Goal: Navigation & Orientation: Find specific page/section

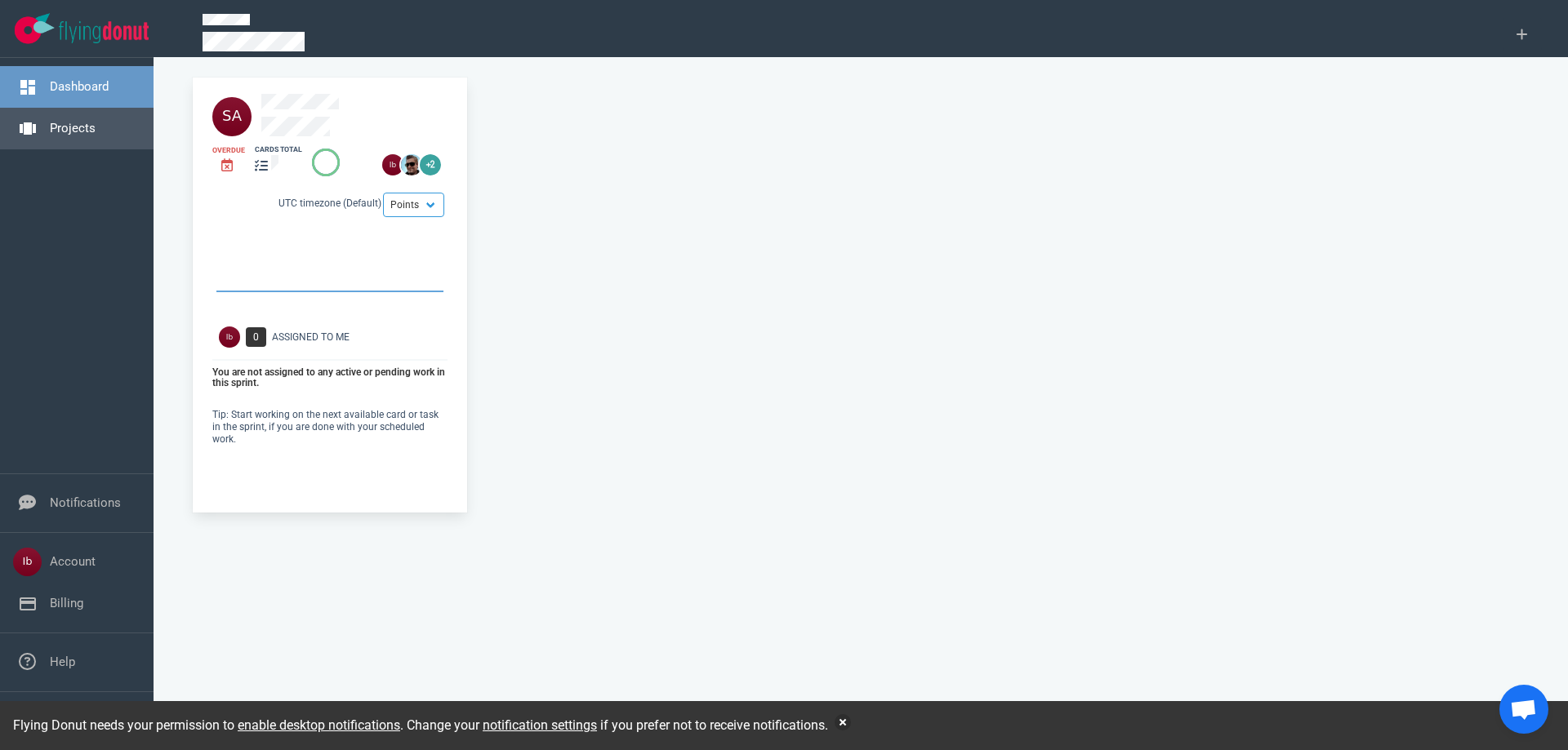
click at [76, 126] on link "Projects" at bounding box center [72, 128] width 46 height 15
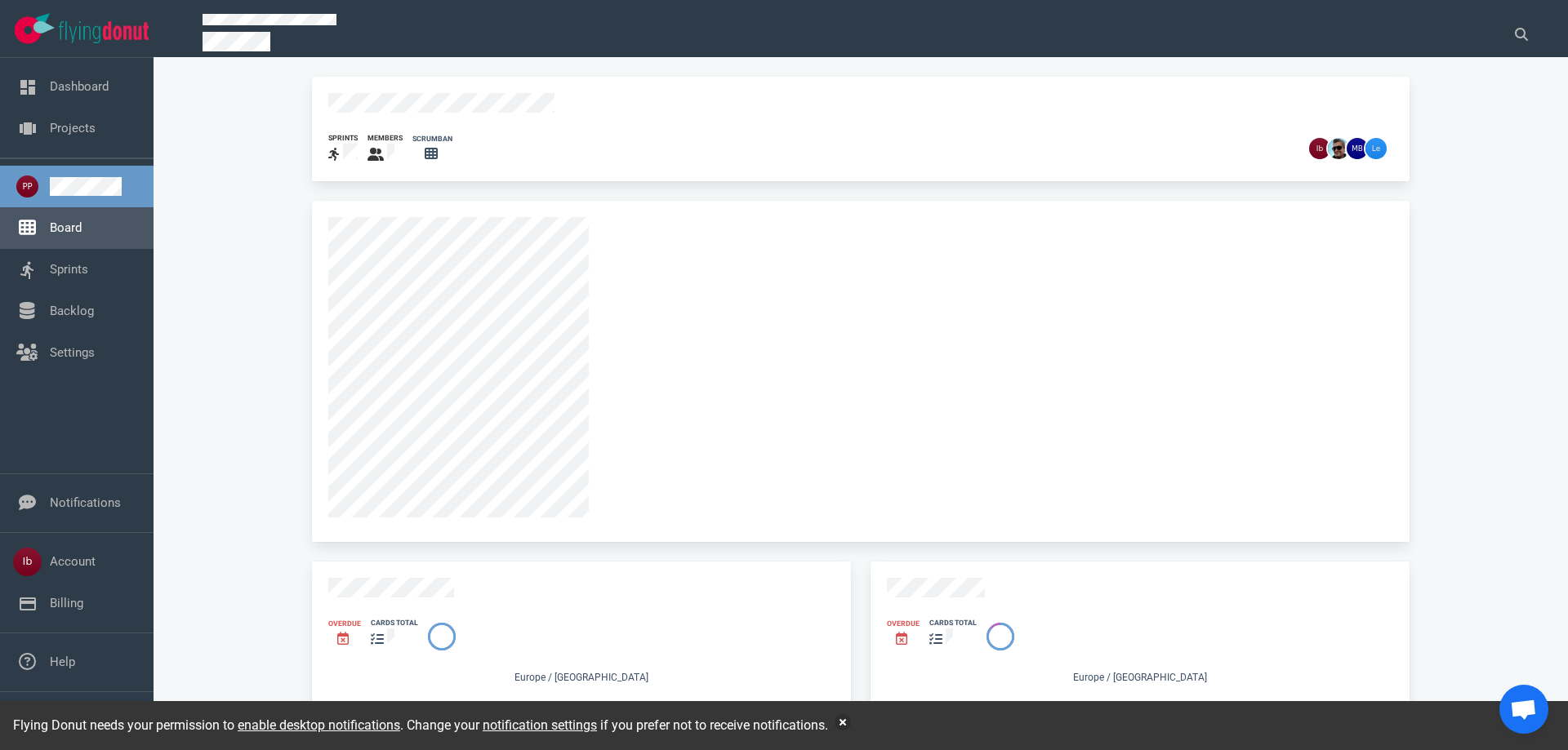
click at [77, 231] on link "Board" at bounding box center [65, 228] width 32 height 15
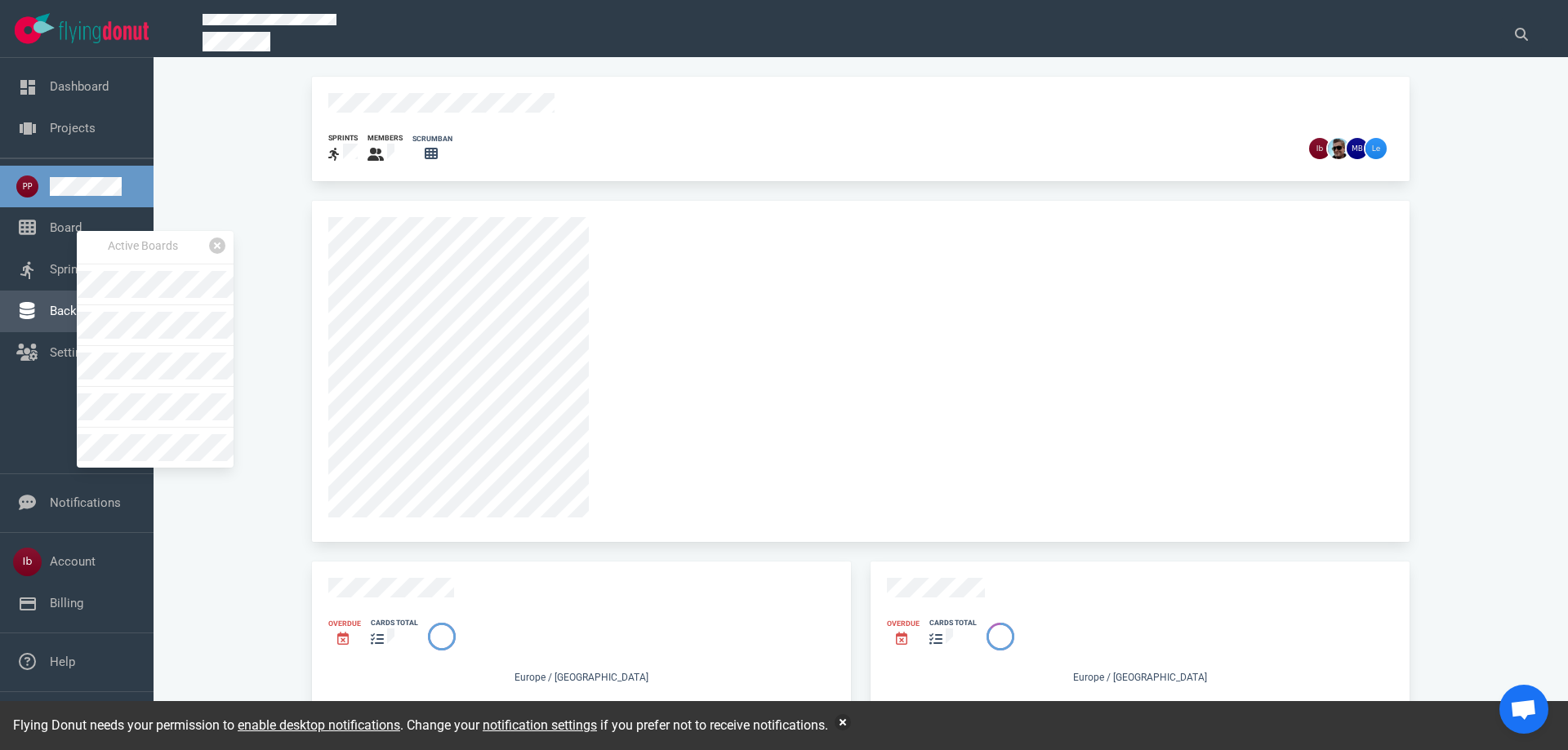
click at [53, 319] on link "Backlog" at bounding box center [72, 311] width 44 height 15
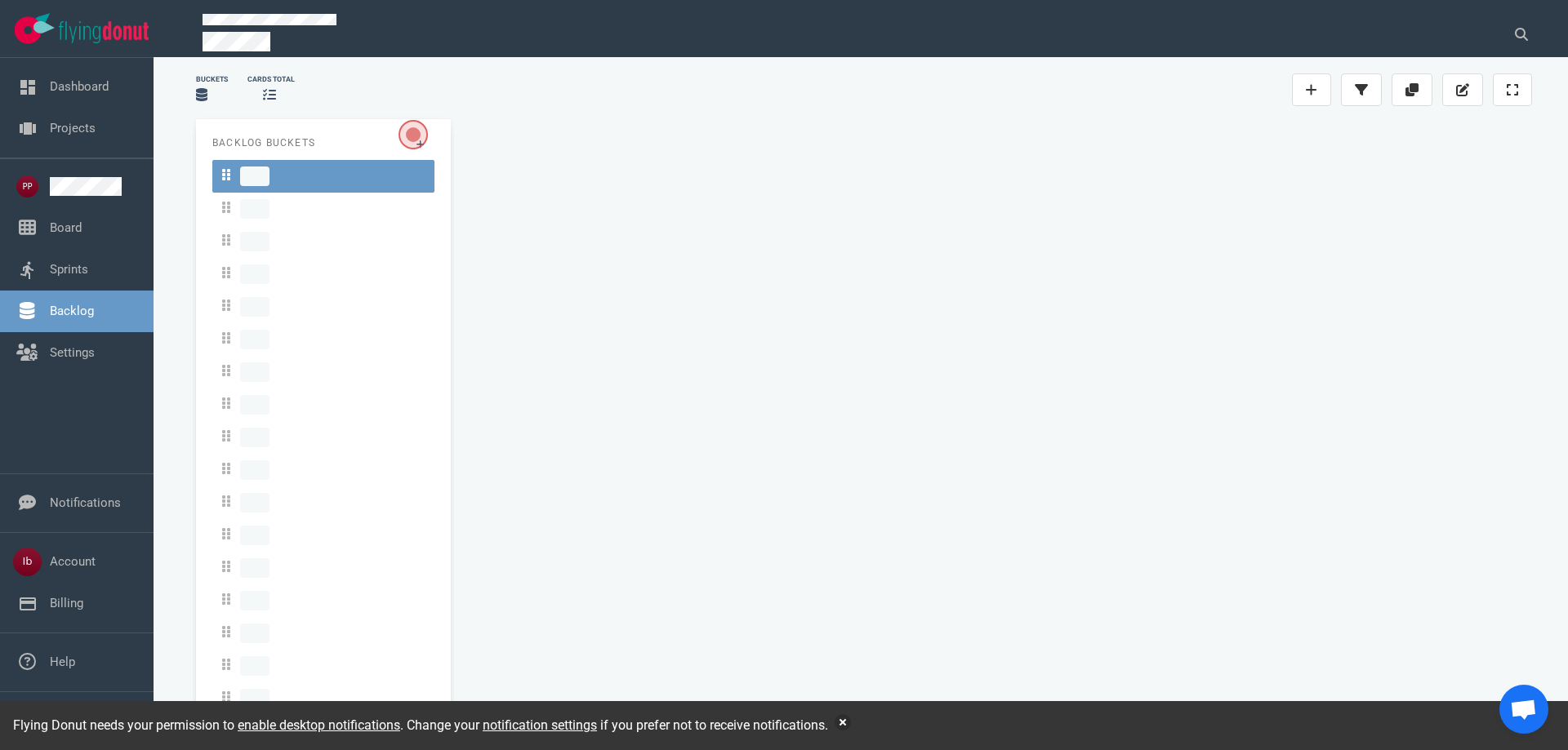
scroll to position [31, 0]
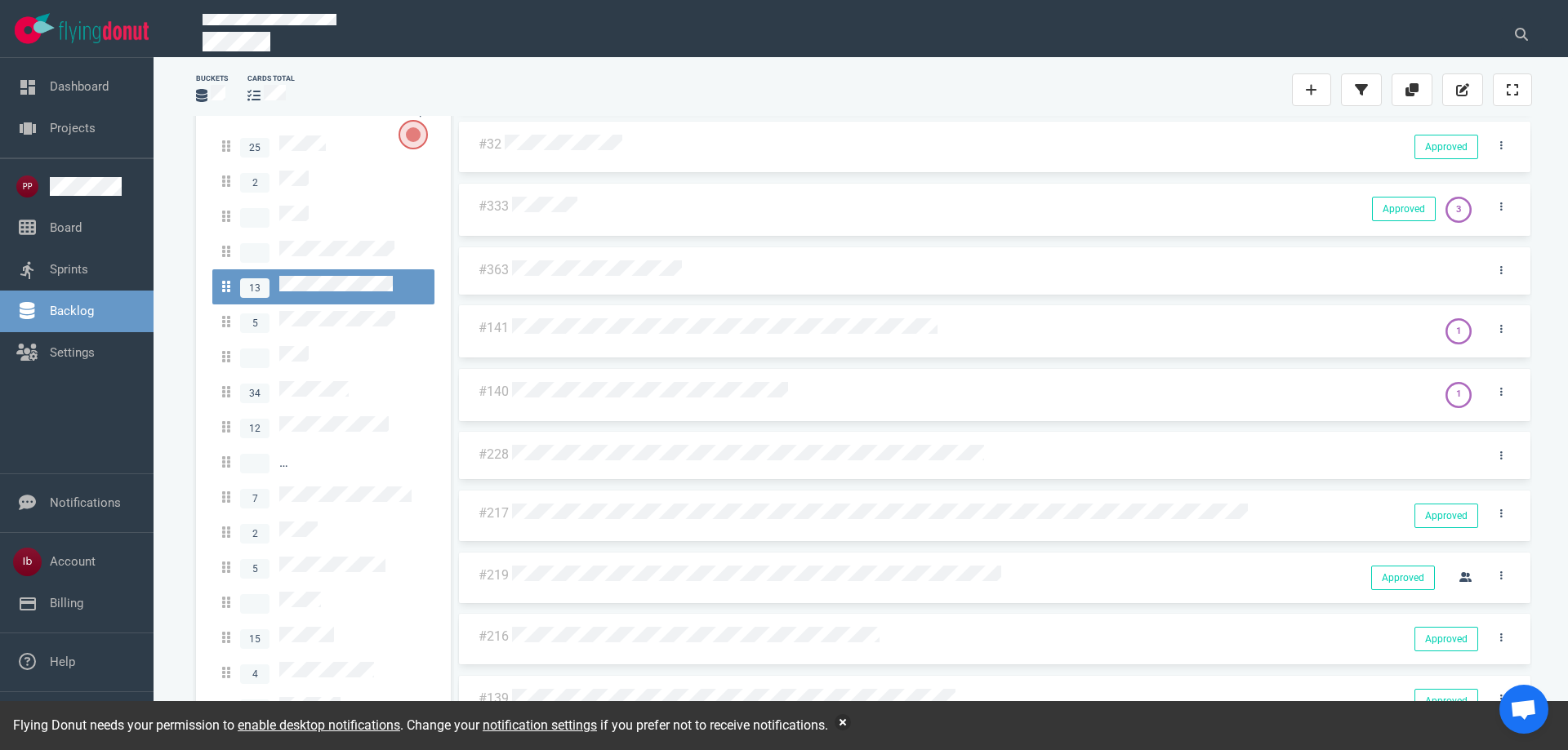
scroll to position [184, 0]
click at [312, 626] on span "15" at bounding box center [278, 637] width 112 height 22
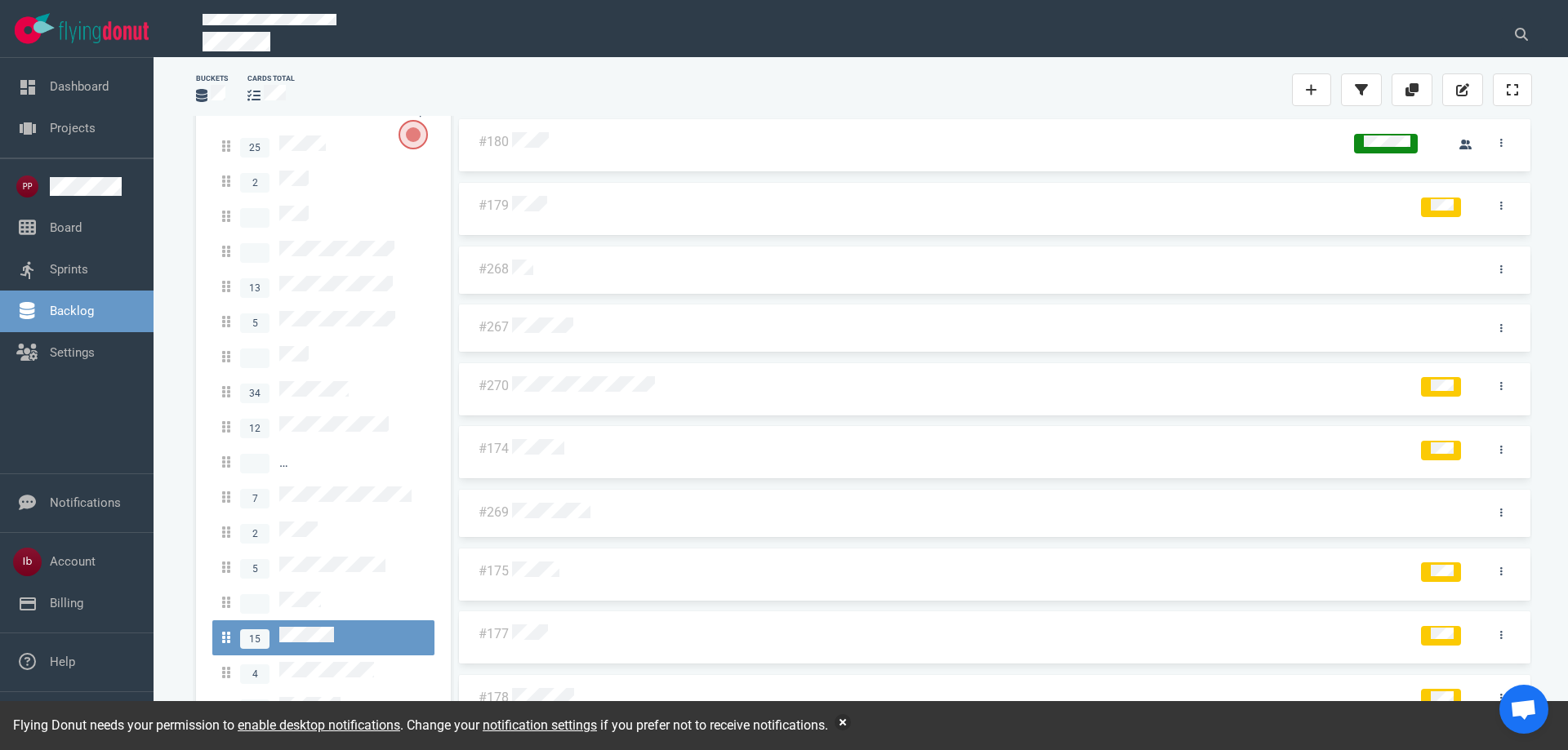
click at [527, 259] on div at bounding box center [991, 270] width 957 height 21
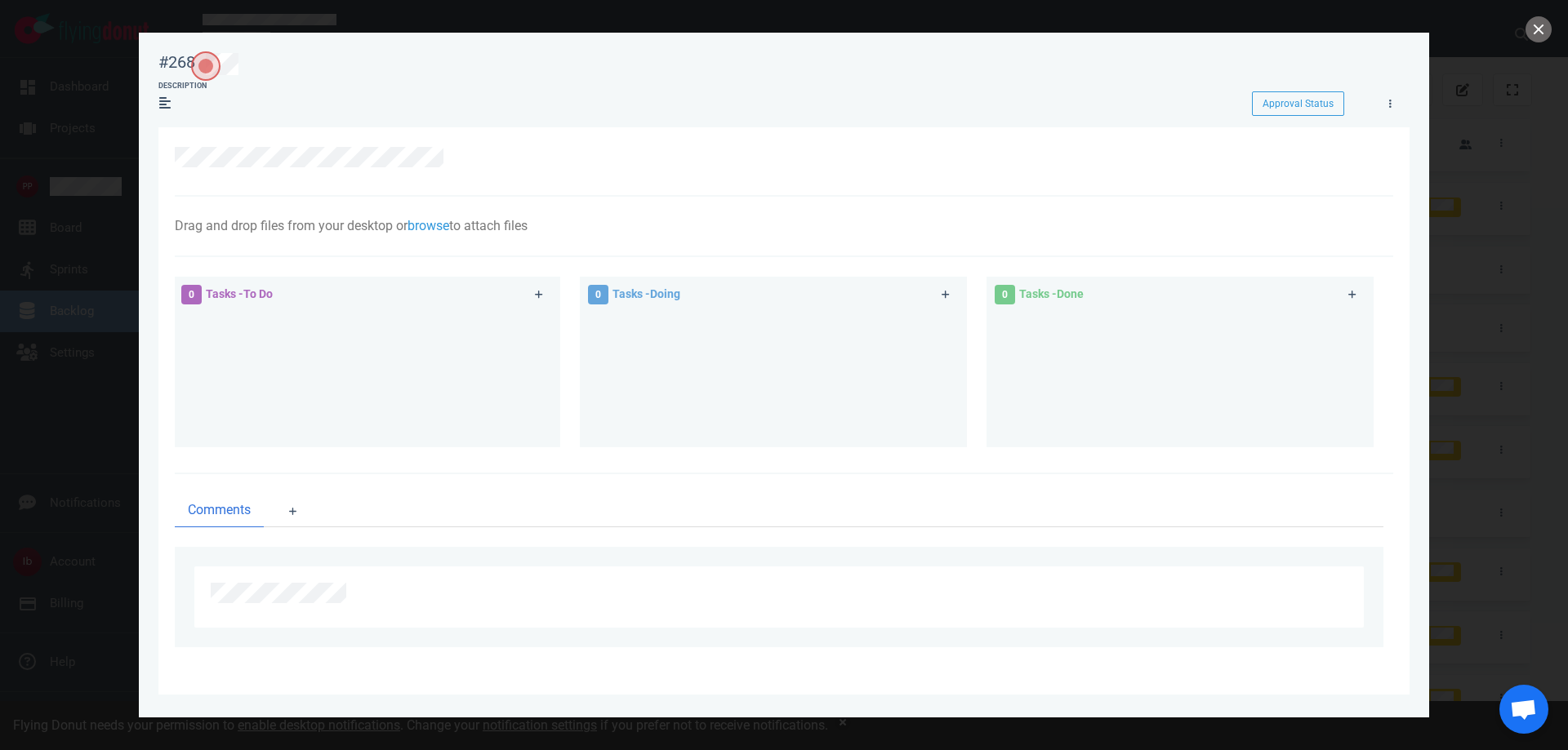
click at [105, 245] on div at bounding box center [784, 375] width 1568 height 750
click at [1549, 35] on button "close" at bounding box center [1539, 30] width 26 height 26
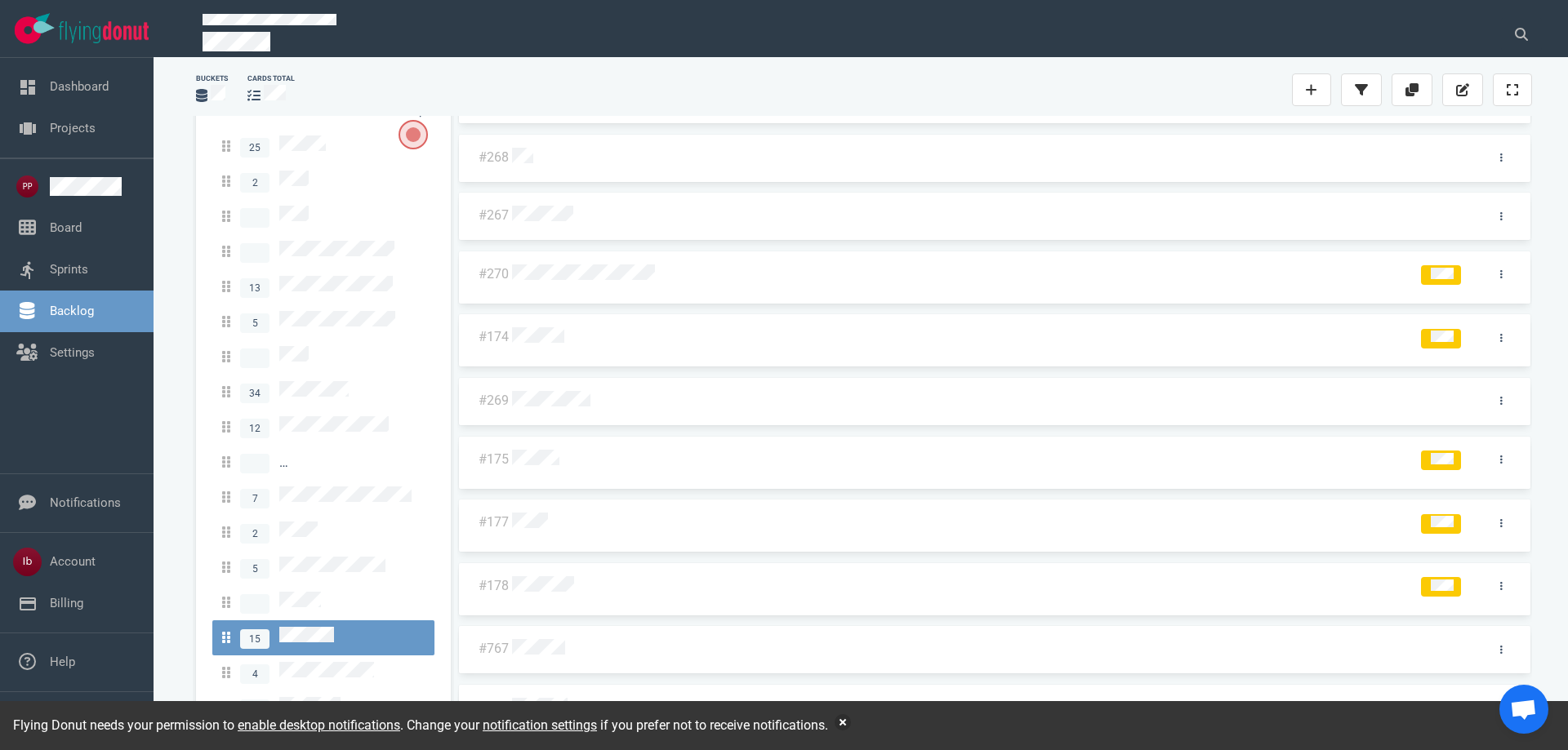
scroll to position [301, 0]
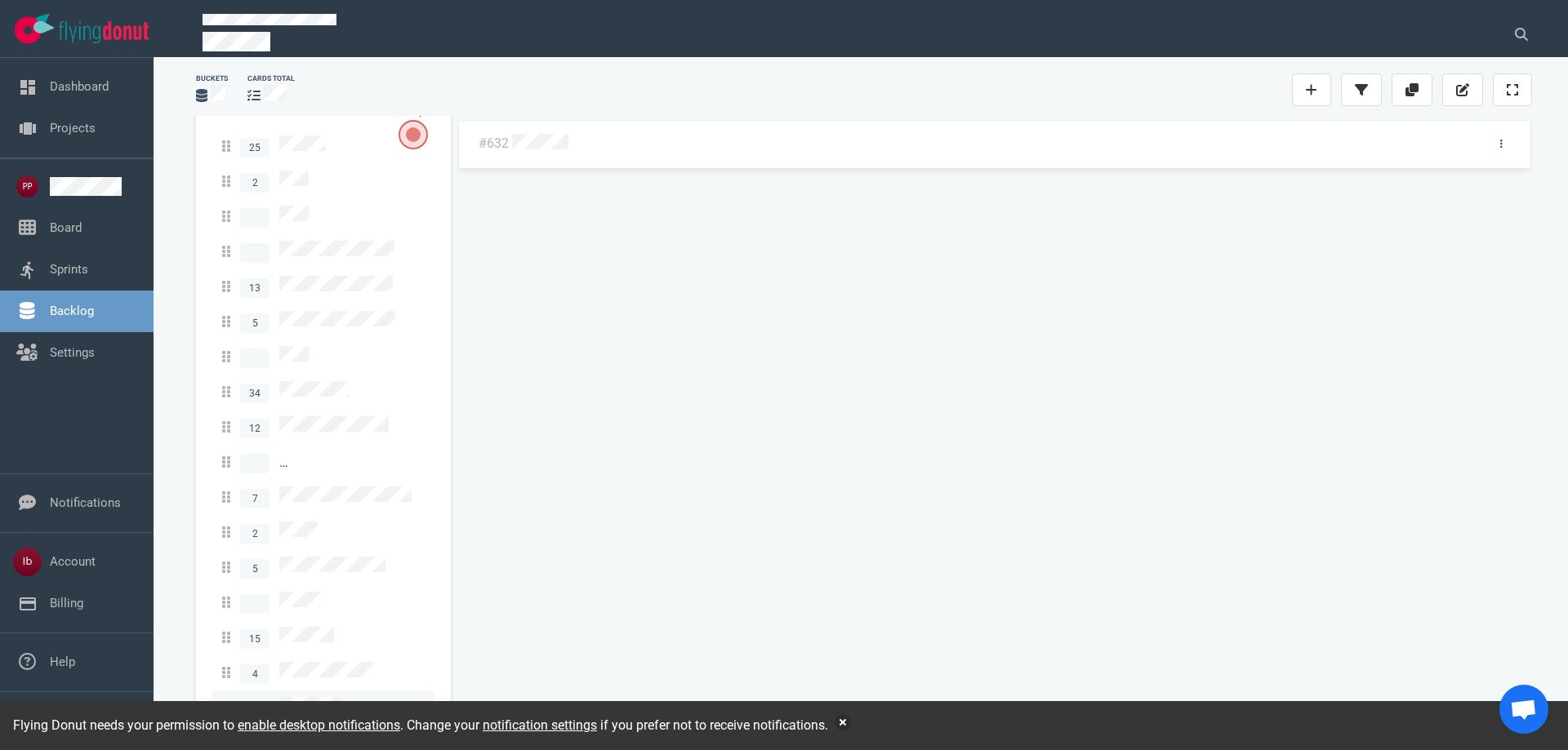
click at [300, 697] on span "1" at bounding box center [282, 708] width 118 height 22
click at [301, 620] on link "15" at bounding box center [324, 638] width 222 height 35
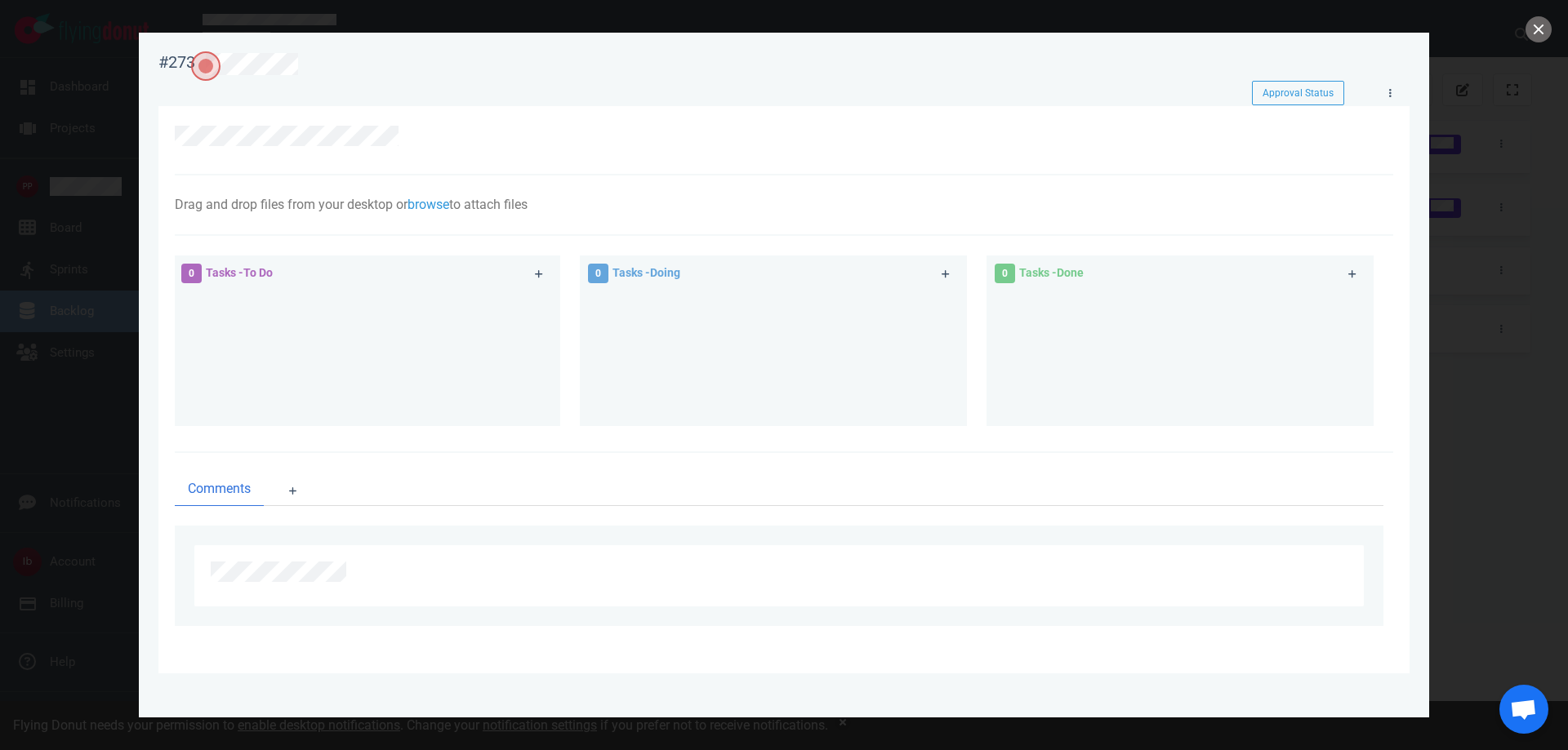
click at [1552, 23] on div at bounding box center [784, 375] width 1568 height 750
click at [1535, 32] on button "close" at bounding box center [1539, 30] width 26 height 26
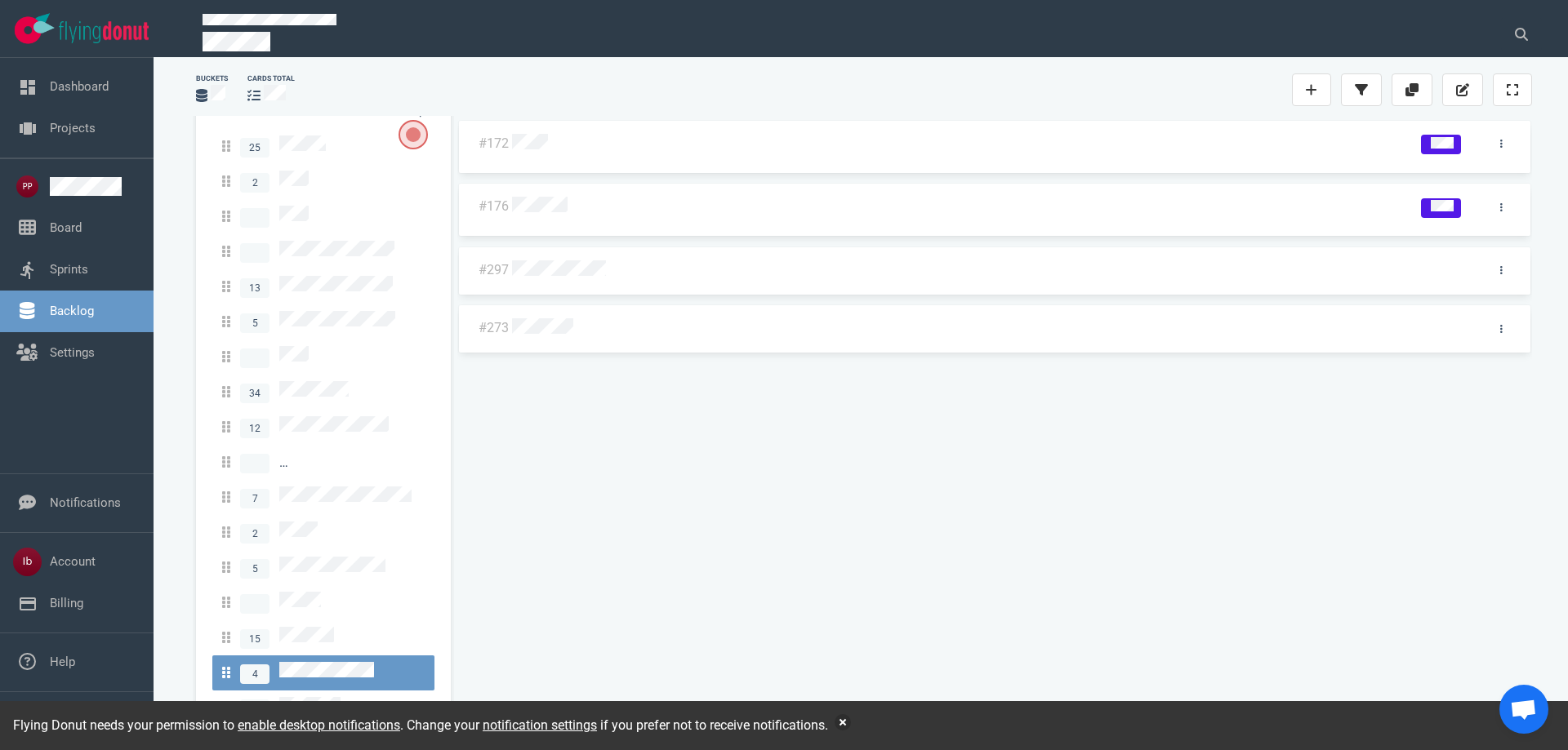
click at [542, 159] on div at bounding box center [957, 144] width 897 height 39
click at [539, 153] on div at bounding box center [955, 145] width 887 height 21
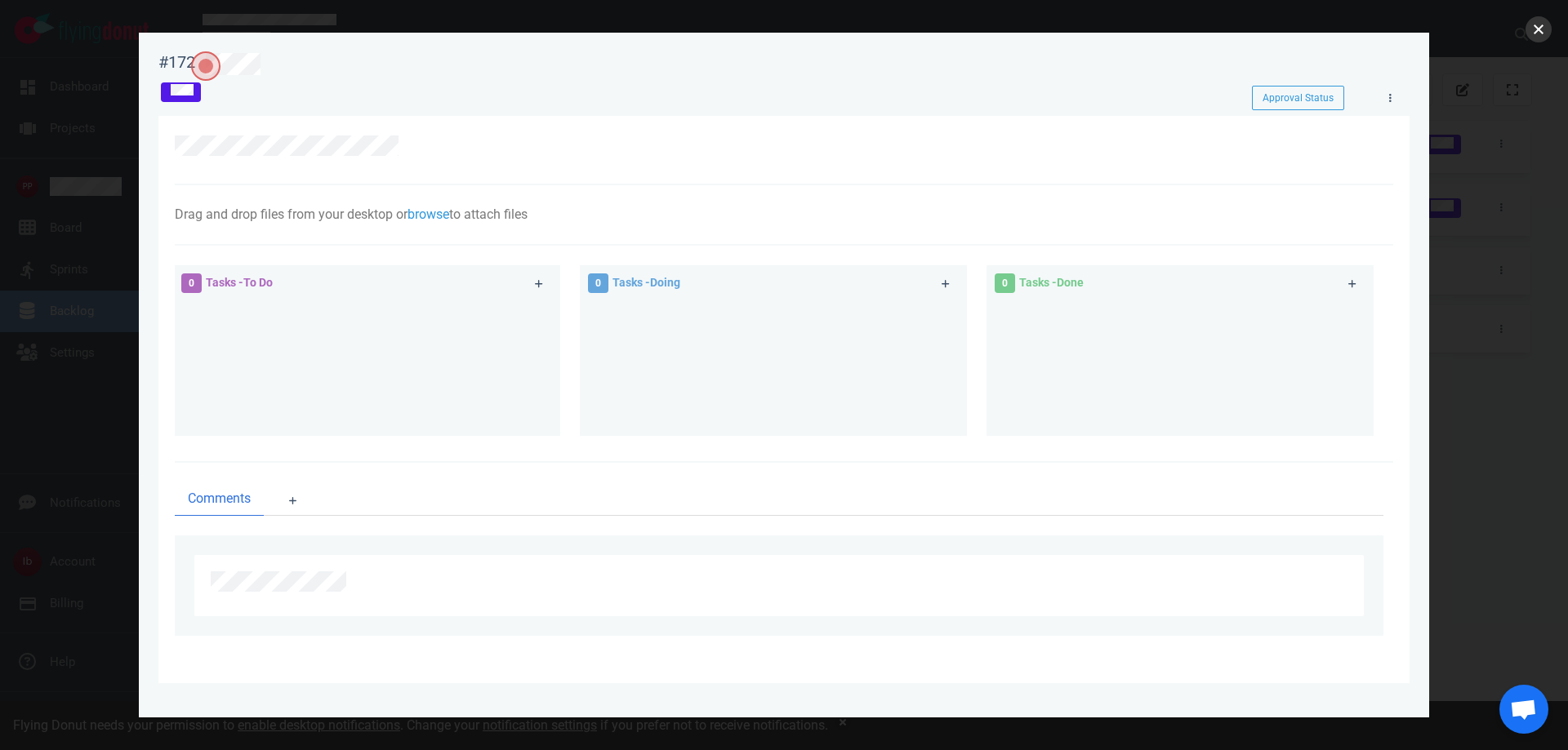
click at [1530, 28] on button "close" at bounding box center [1539, 30] width 26 height 26
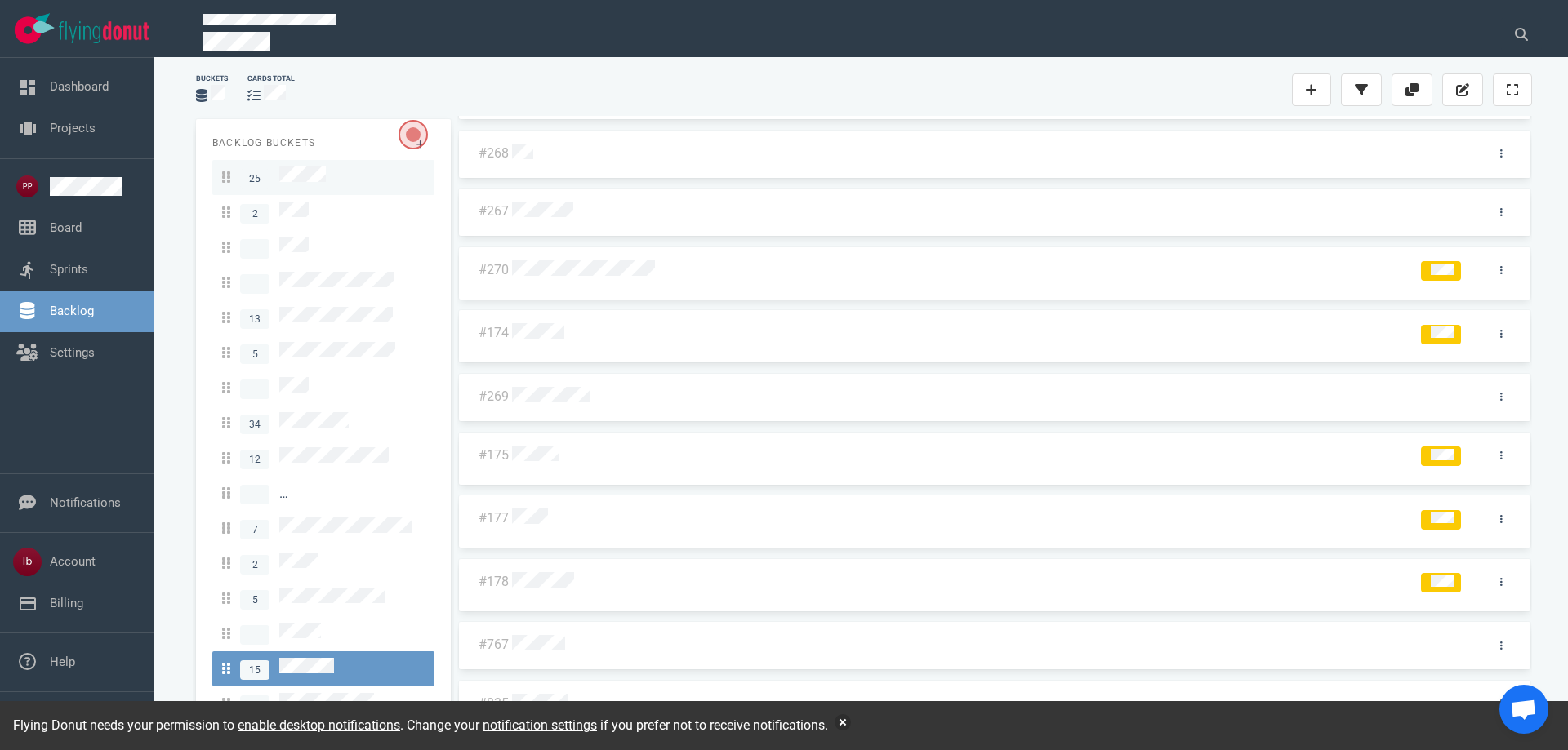
click at [314, 167] on span "25" at bounding box center [274, 177] width 103 height 22
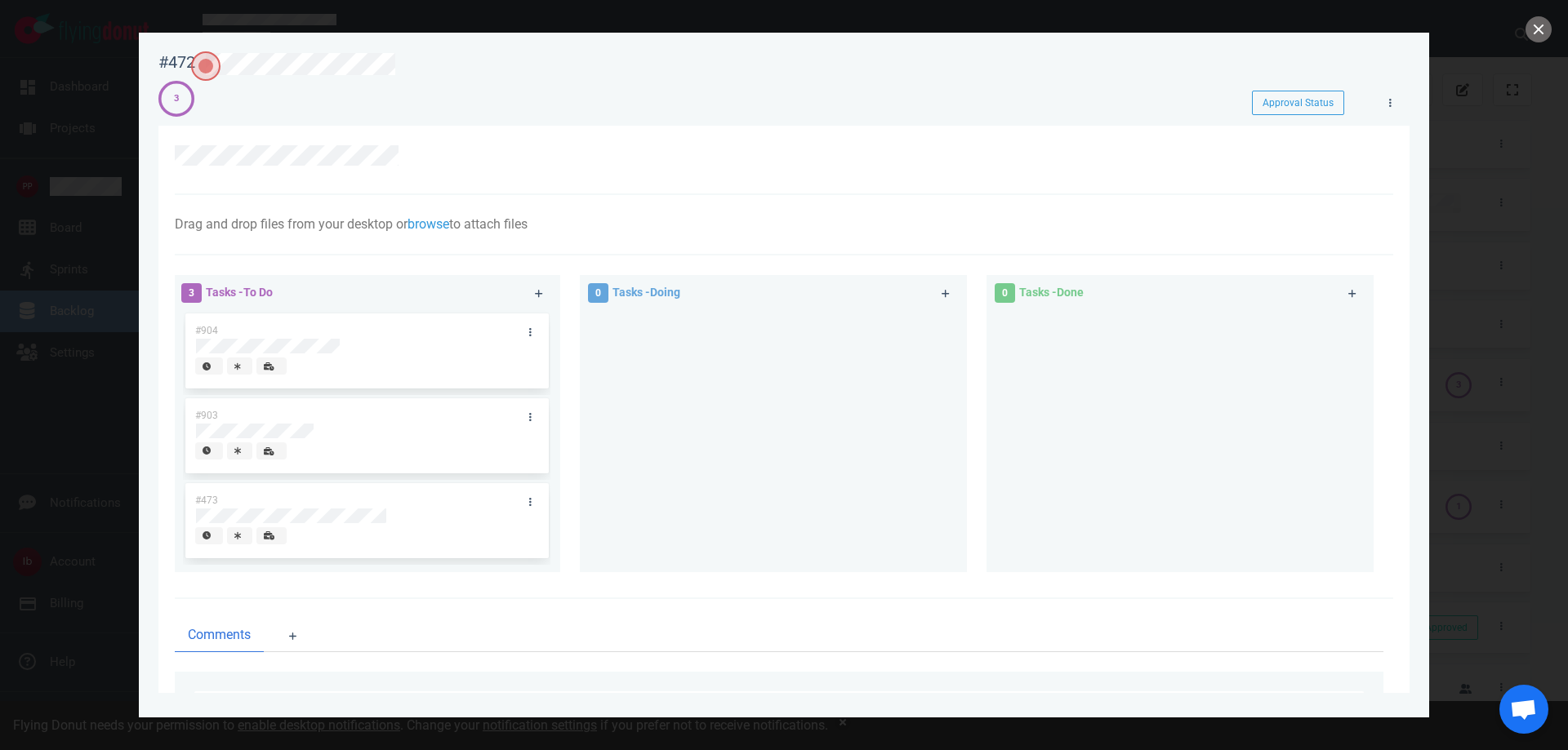
click at [115, 250] on div at bounding box center [784, 375] width 1568 height 750
click at [1534, 27] on button "close" at bounding box center [1539, 30] width 26 height 26
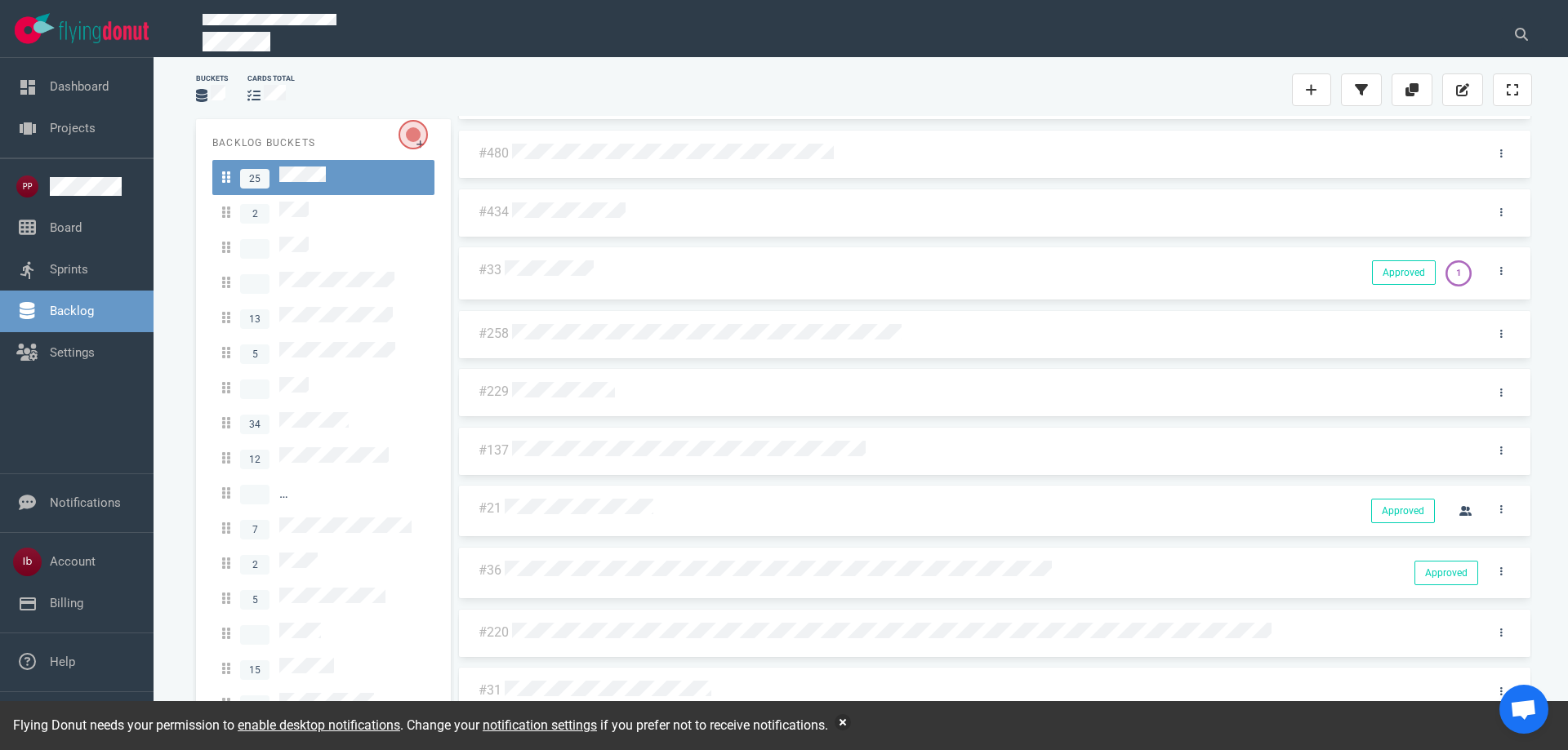
scroll to position [885, 0]
